Goal: Task Accomplishment & Management: Manage account settings

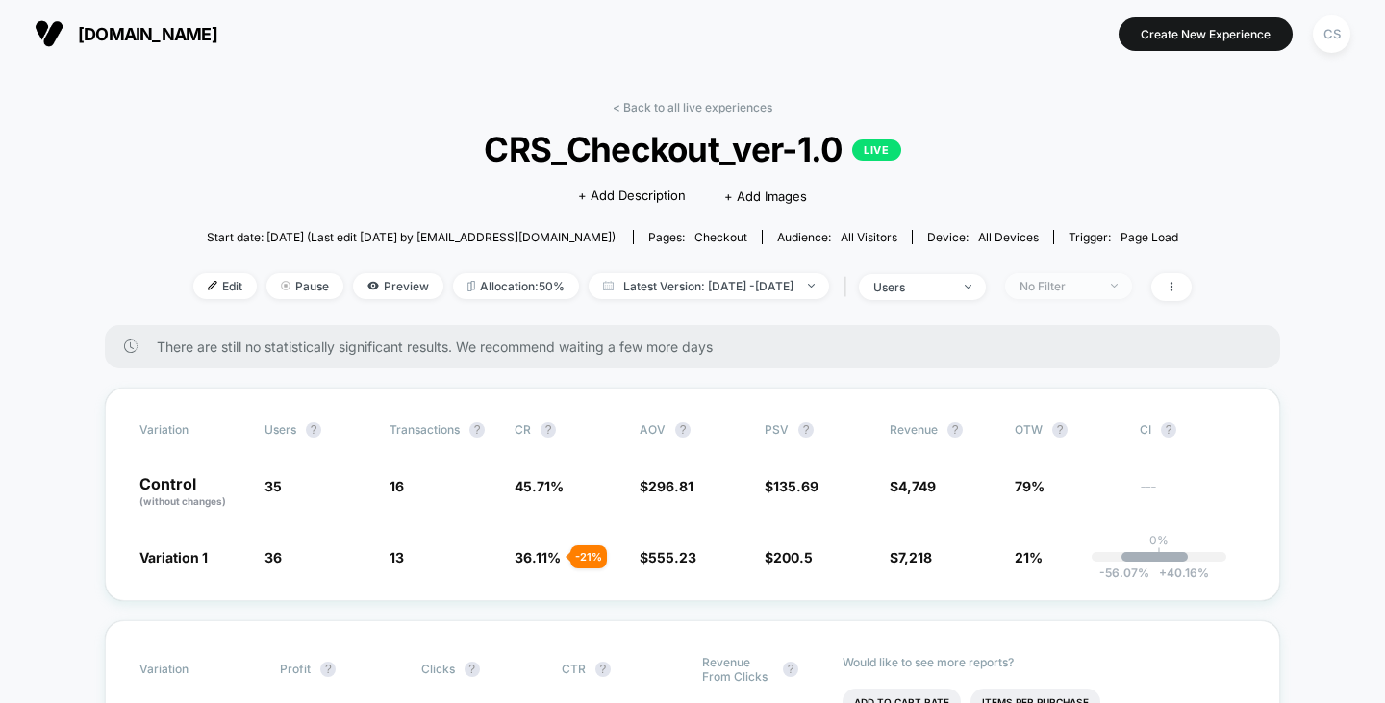
click at [1069, 282] on div "No Filter" at bounding box center [1058, 286] width 77 height 14
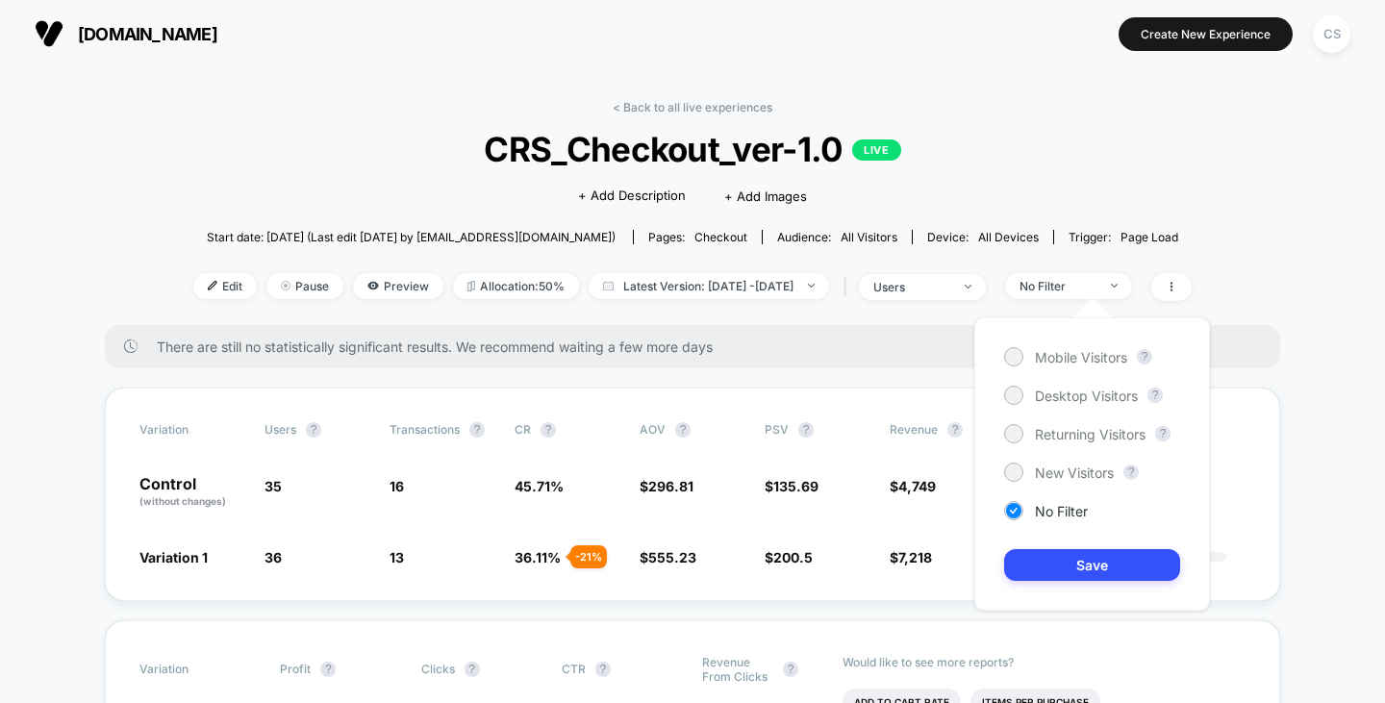
drag, startPoint x: 1092, startPoint y: 352, endPoint x: 1092, endPoint y: 380, distance: 27.9
click at [1092, 352] on span "Mobile Visitors" at bounding box center [1081, 357] width 92 height 16
click at [1092, 571] on button "Save" at bounding box center [1092, 565] width 176 height 32
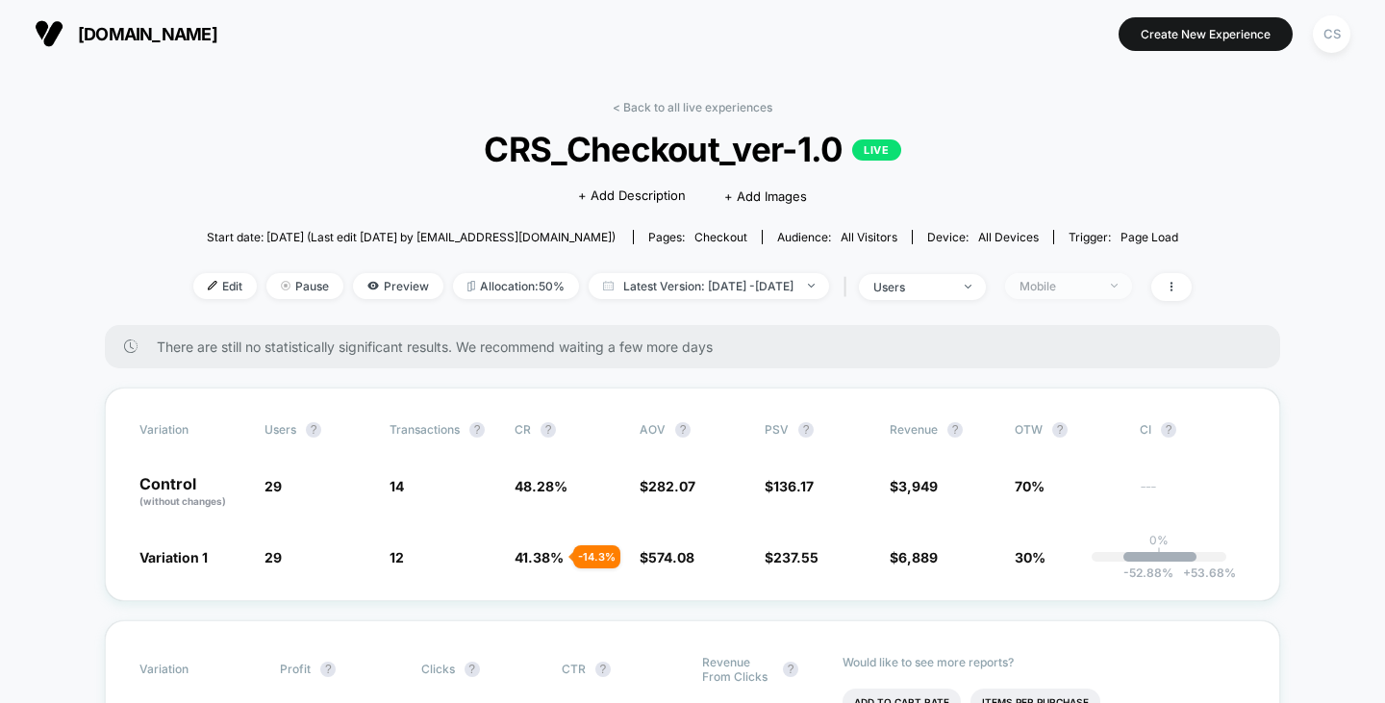
click at [1097, 291] on div "Mobile" at bounding box center [1058, 286] width 77 height 14
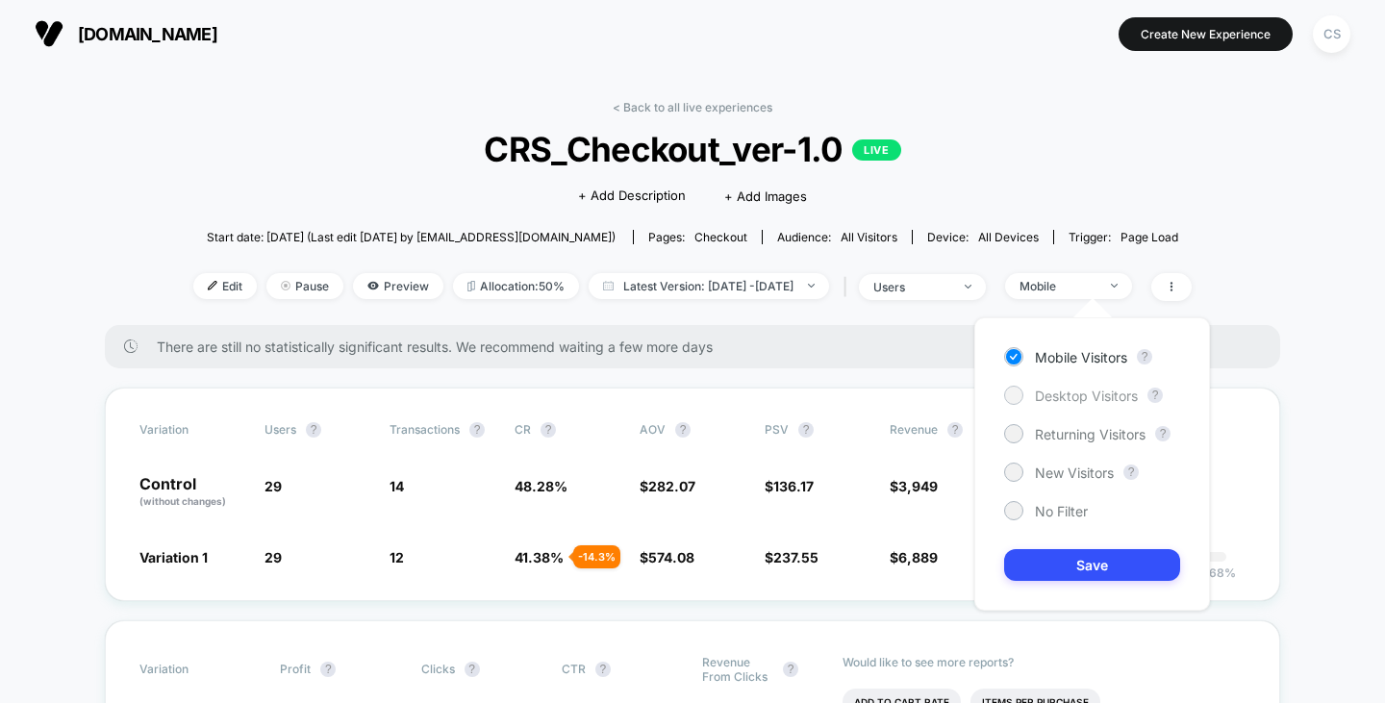
click at [1061, 403] on div "Desktop Visitors" at bounding box center [1071, 395] width 134 height 19
click at [1076, 567] on button "Save" at bounding box center [1092, 565] width 176 height 32
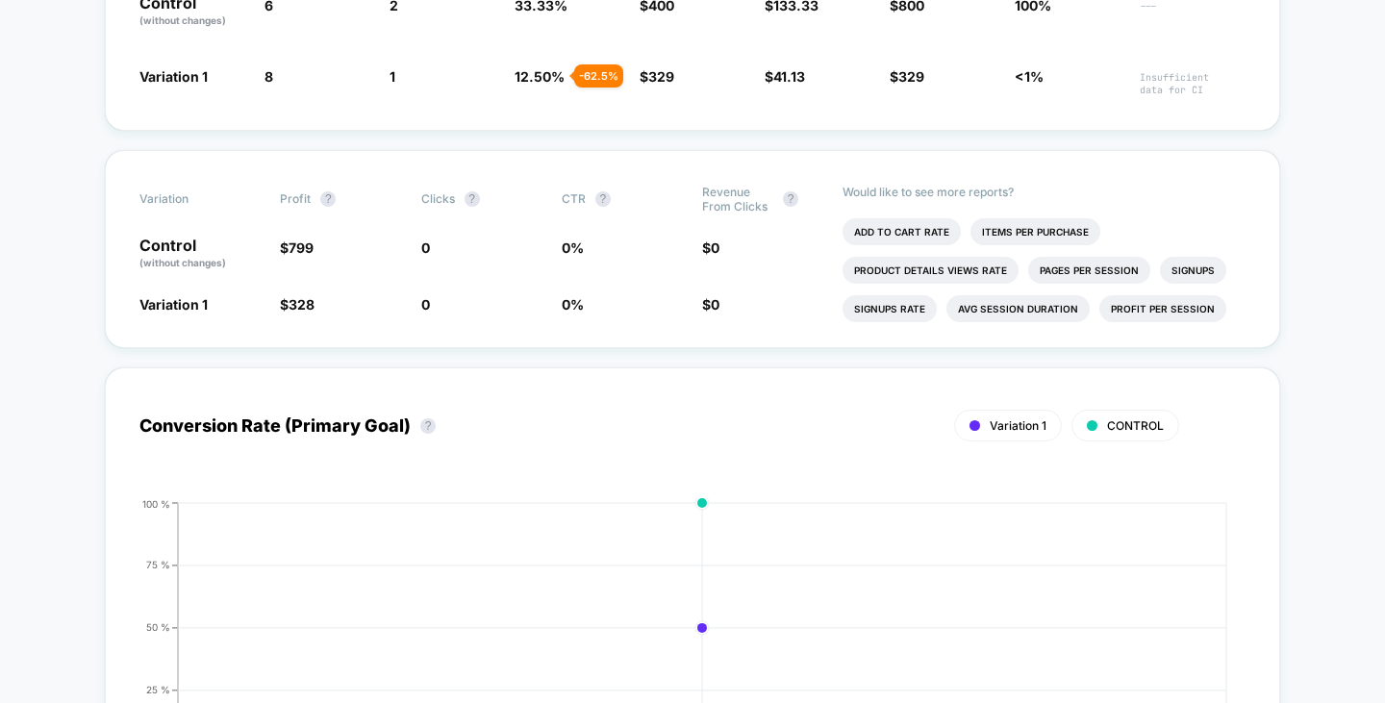
scroll to position [962, 0]
